Goal: Obtain resource: Download file/media

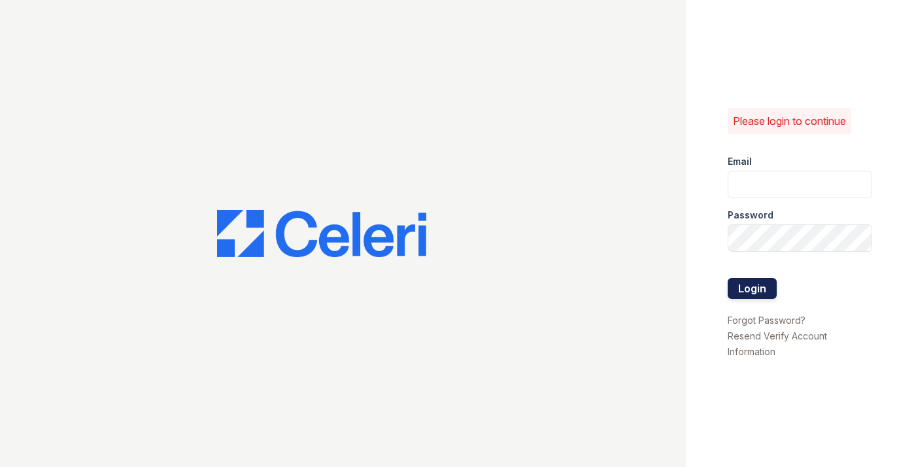
type input "[DOMAIN_NAME][EMAIL_ADDRESS][DOMAIN_NAME]"
click at [737, 293] on button "Login" at bounding box center [751, 288] width 49 height 21
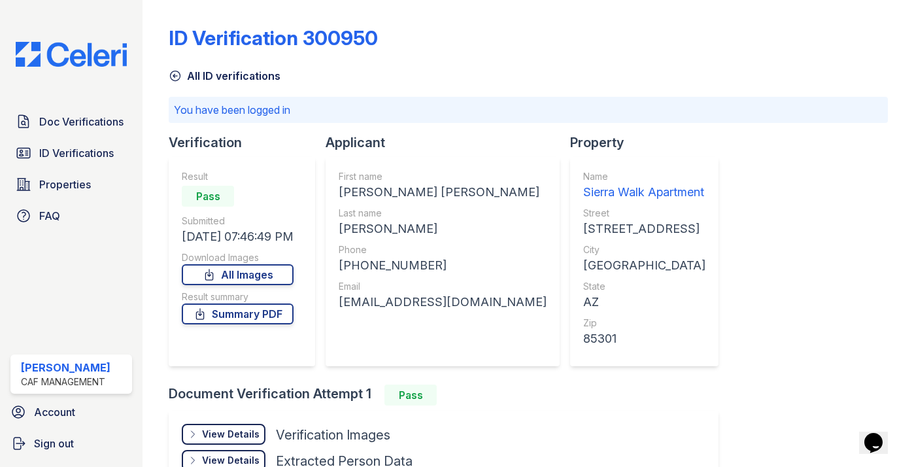
drag, startPoint x: 269, startPoint y: 264, endPoint x: 283, endPoint y: 250, distance: 19.9
click at [269, 264] on link "All Images" at bounding box center [238, 274] width 112 height 21
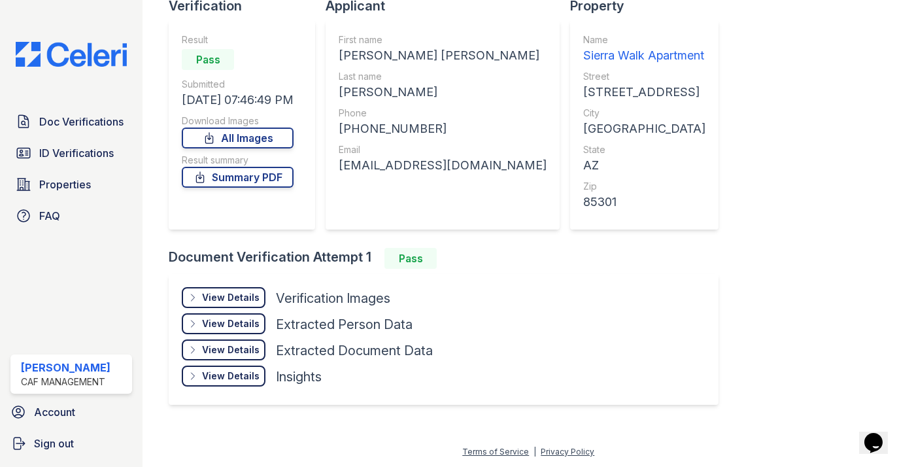
scroll to position [137, 0]
click at [257, 297] on div "View Details" at bounding box center [231, 296] width 58 height 13
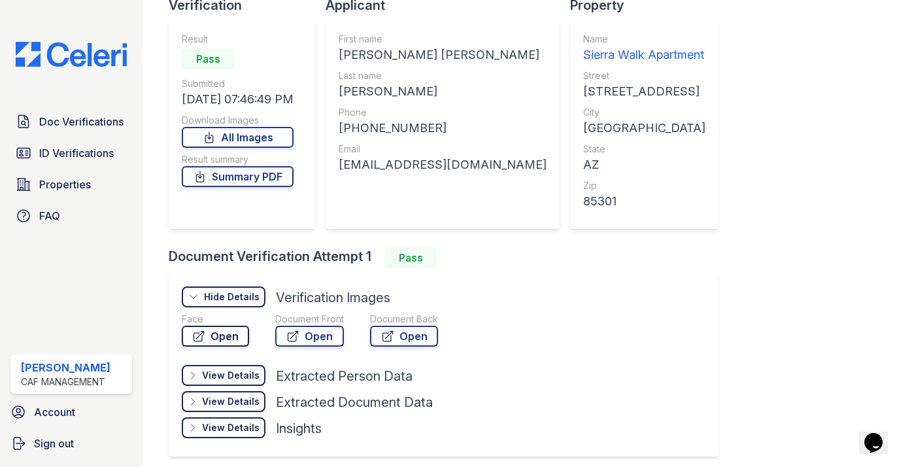
click at [229, 340] on link "Open" at bounding box center [215, 335] width 67 height 21
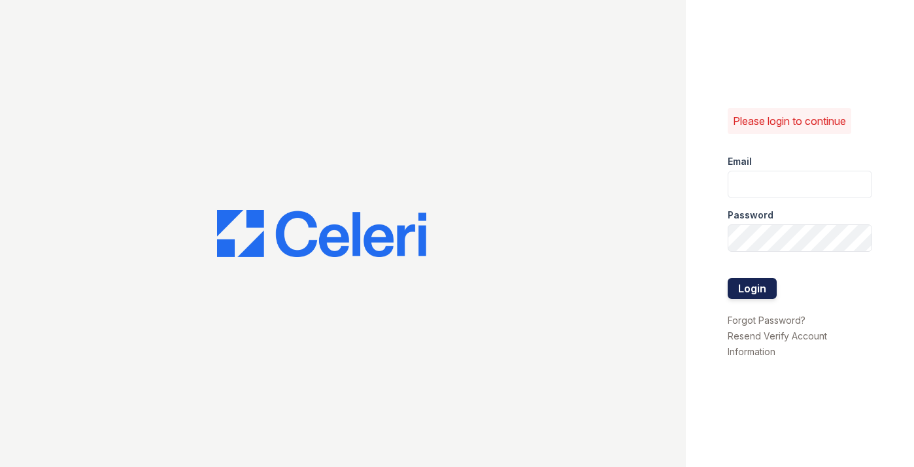
type input "[DOMAIN_NAME][EMAIL_ADDRESS][DOMAIN_NAME]"
click at [748, 288] on button "Login" at bounding box center [751, 288] width 49 height 21
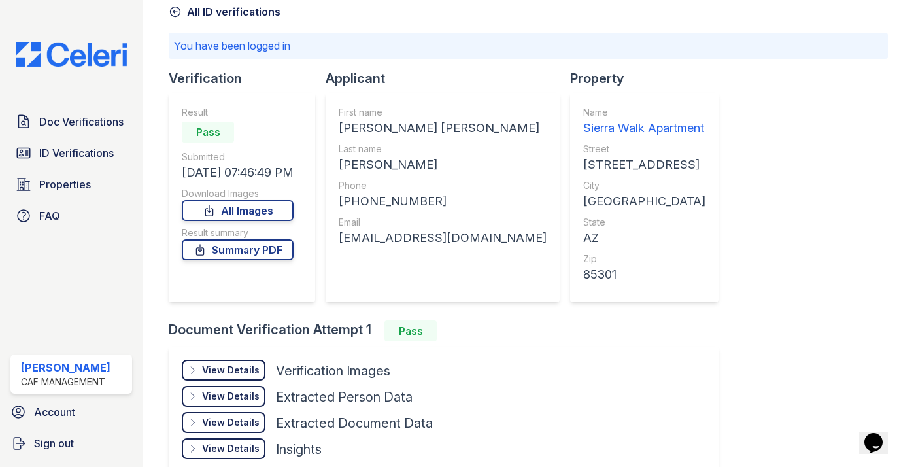
scroll to position [137, 0]
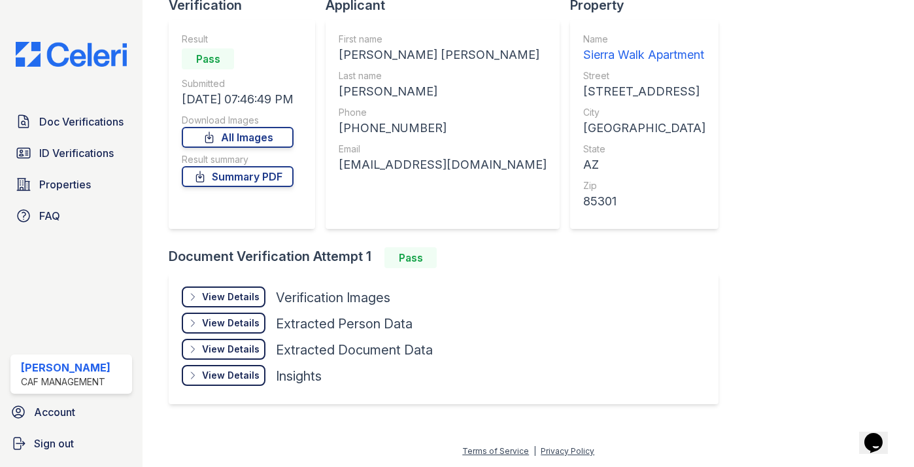
click at [214, 320] on div "View Details" at bounding box center [231, 322] width 58 height 13
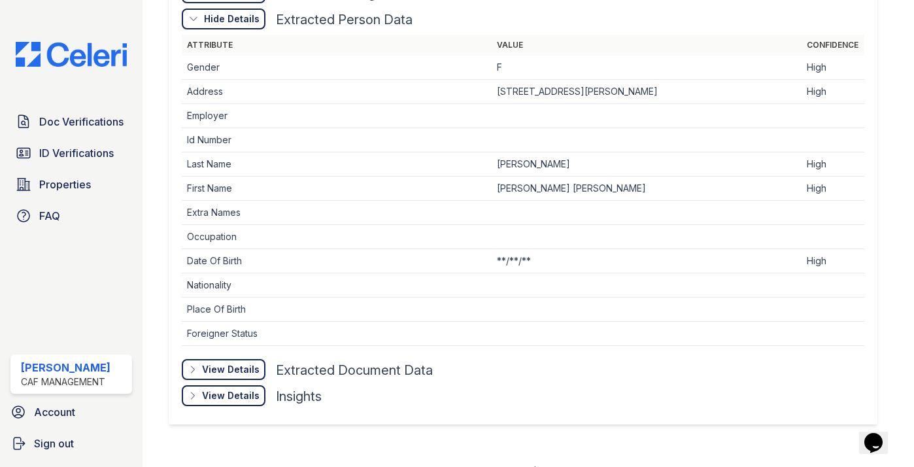
scroll to position [461, 0]
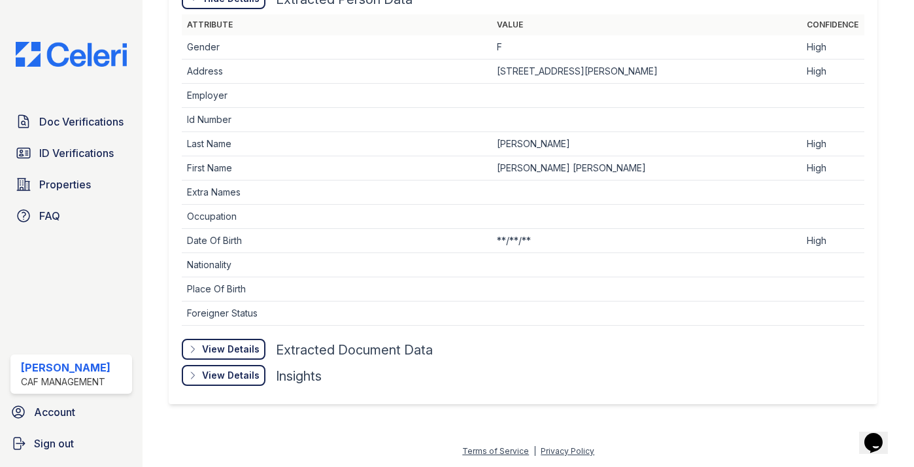
click at [212, 348] on div "View Details" at bounding box center [231, 348] width 58 height 13
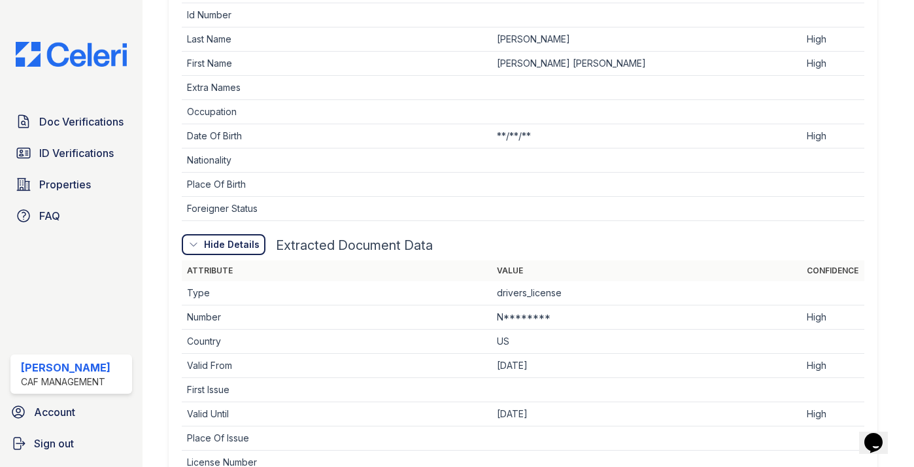
scroll to position [723, 0]
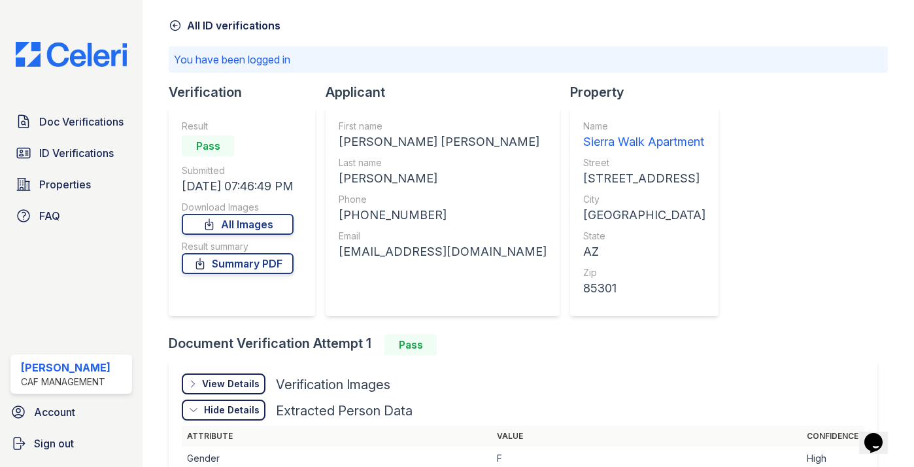
scroll to position [0, 0]
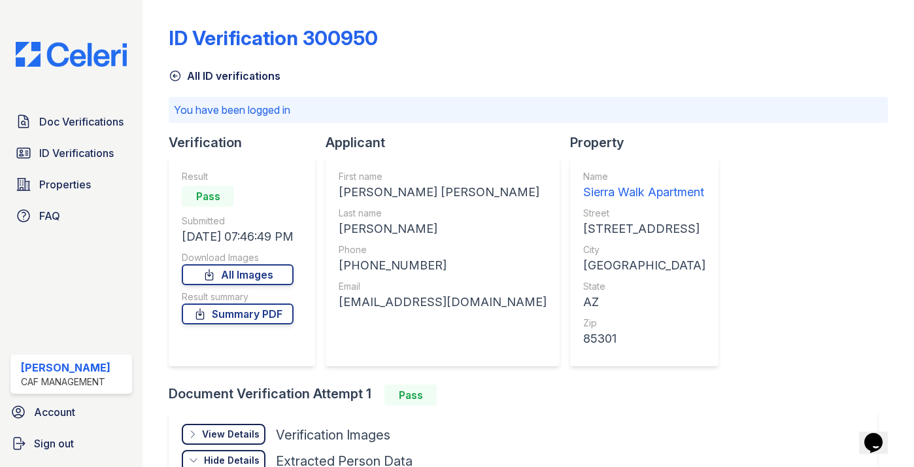
click at [263, 257] on div "Download Images" at bounding box center [238, 257] width 112 height 13
click at [272, 274] on link "All Images" at bounding box center [238, 274] width 112 height 21
click at [277, 309] on link "Summary PDF" at bounding box center [238, 313] width 112 height 21
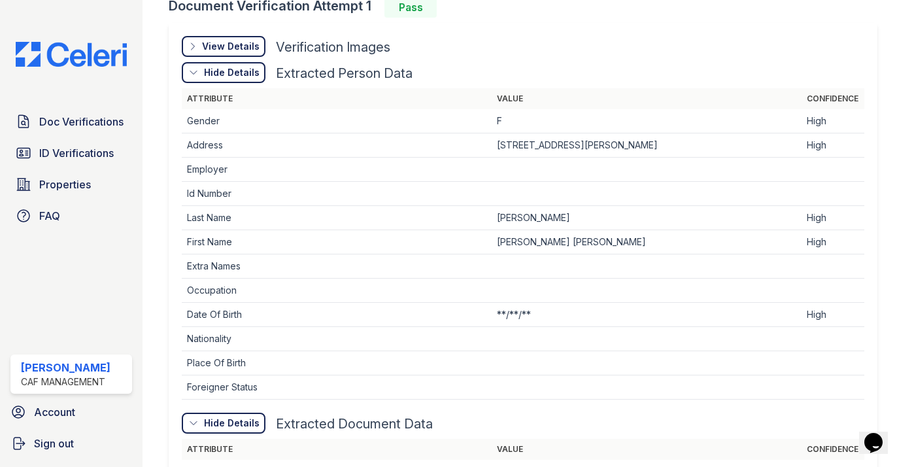
scroll to position [261, 0]
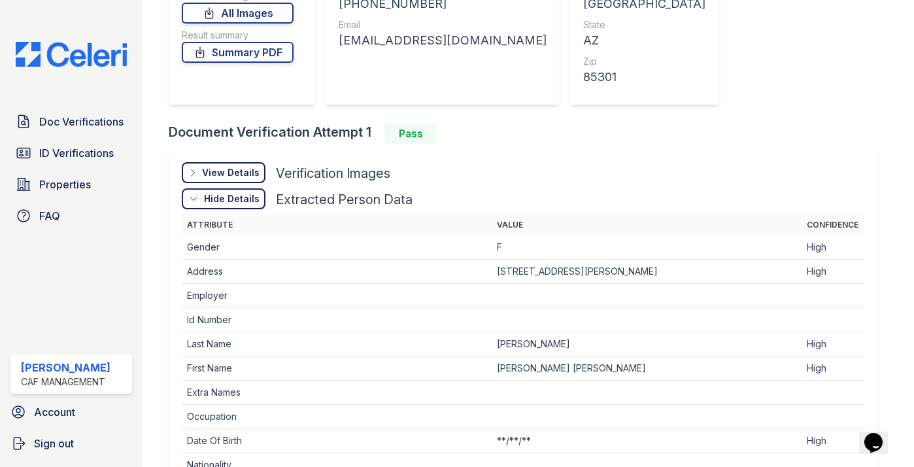
click at [252, 173] on div "View Details" at bounding box center [231, 172] width 58 height 13
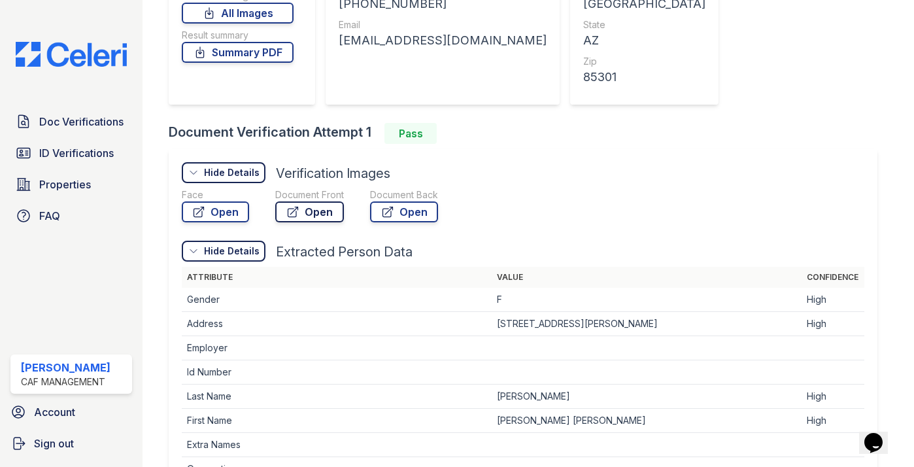
click at [330, 216] on link "Open" at bounding box center [309, 211] width 69 height 21
